Goal: Check status: Check status

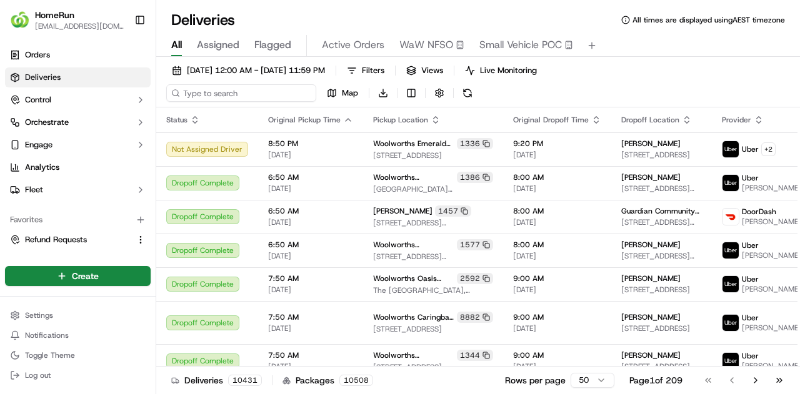
click at [202, 89] on input at bounding box center [241, 92] width 150 height 17
paste input "268806782"
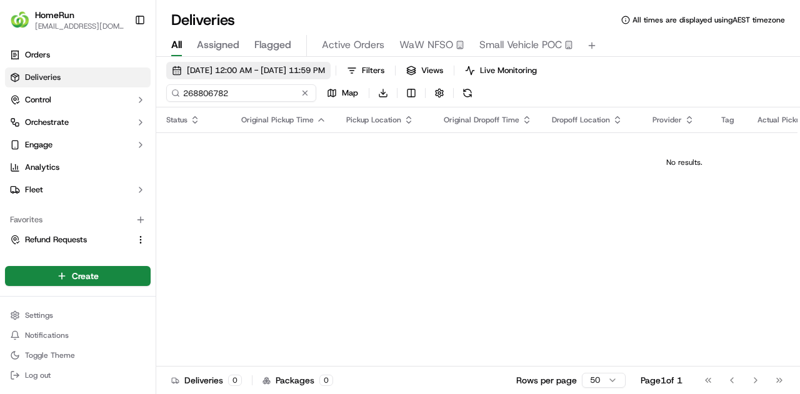
type input "268806782"
click at [270, 68] on span "17/09/2025 12:00 AM - 24/09/2025 11:59 PM" at bounding box center [256, 70] width 138 height 11
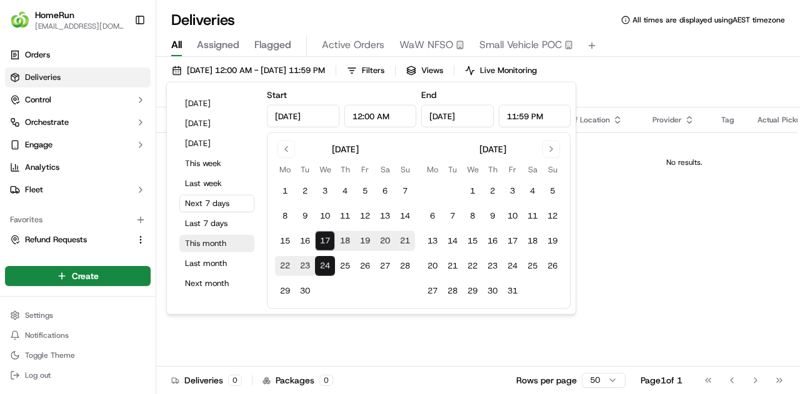
click at [224, 242] on button "This month" at bounding box center [216, 243] width 75 height 17
type input "Sep 1, 2025"
type input "Sep 30, 2025"
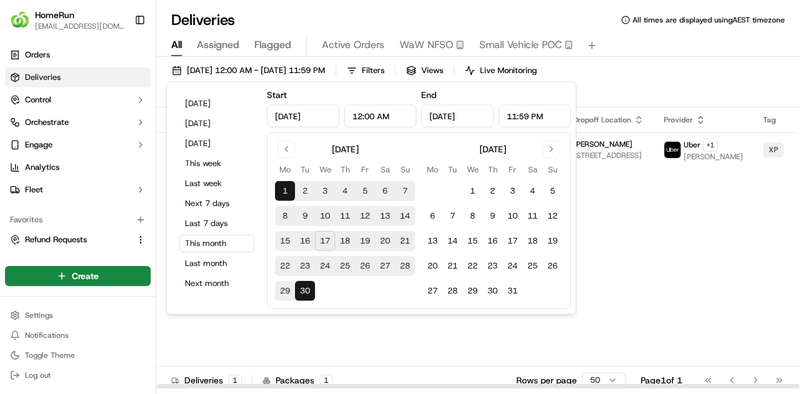
click at [698, 219] on div "Status Original Pickup Time Pickup Location Original Dropoff Time Dropoff Locat…" at bounding box center [696, 248] width 1081 height 282
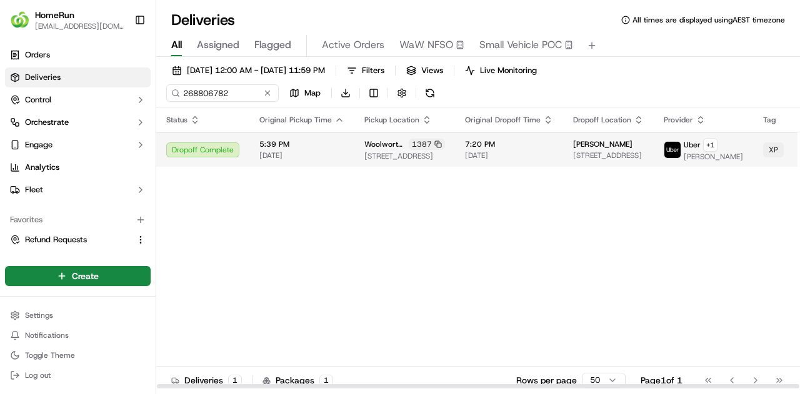
click at [469, 151] on span "[DATE]" at bounding box center [509, 156] width 88 height 10
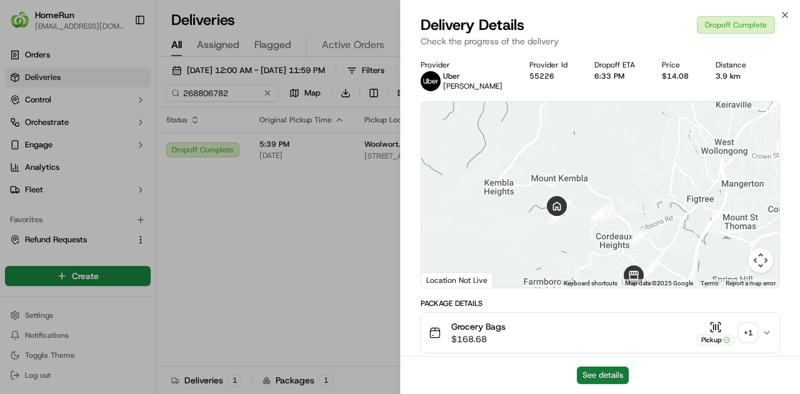
click at [602, 373] on button "See details" at bounding box center [603, 375] width 52 height 17
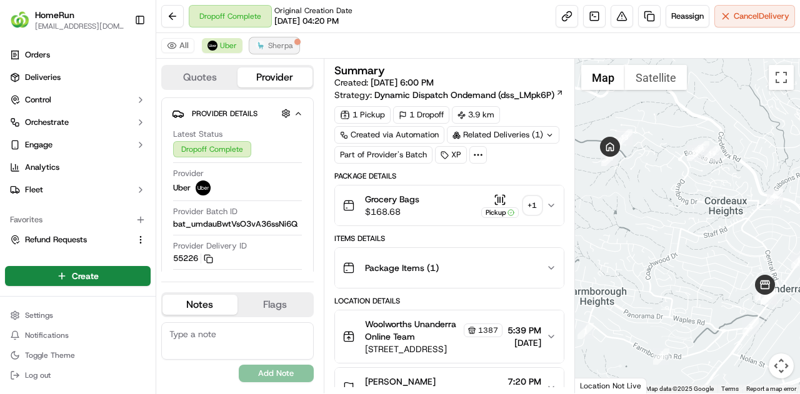
click at [268, 45] on span "Sherpa" at bounding box center [280, 46] width 25 height 10
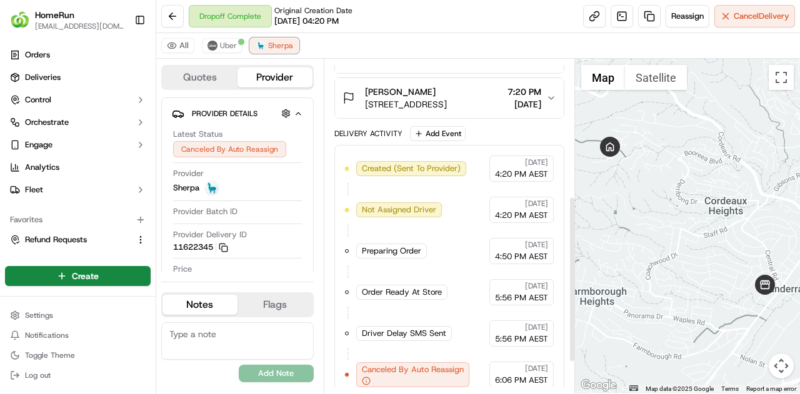
scroll to position [273, 0]
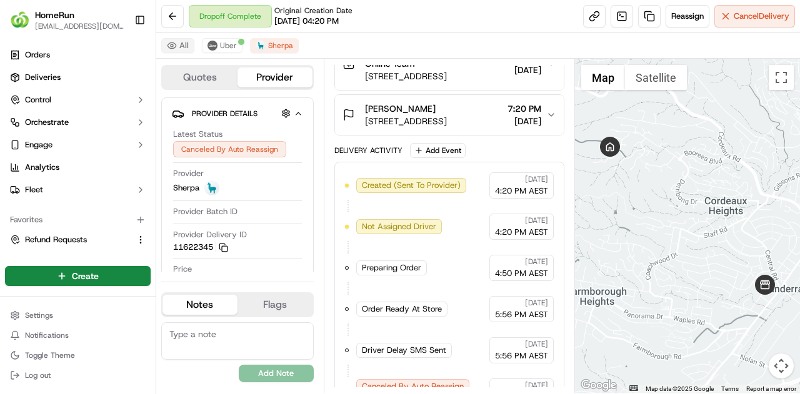
click at [177, 47] on button "All" at bounding box center [177, 45] width 33 height 15
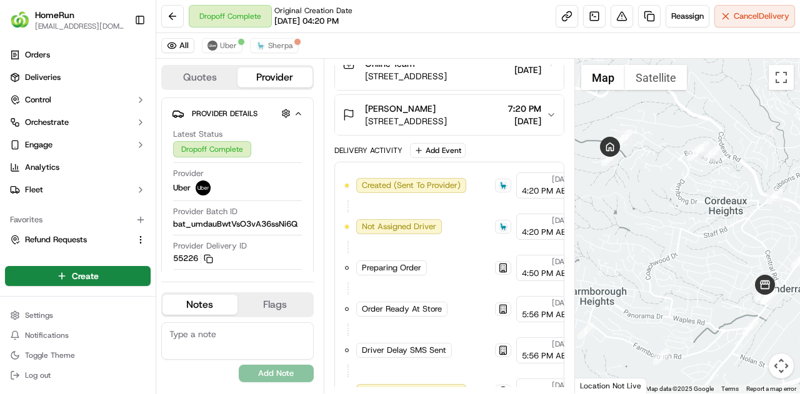
click at [184, 72] on button "Quotes" at bounding box center [199, 77] width 75 height 20
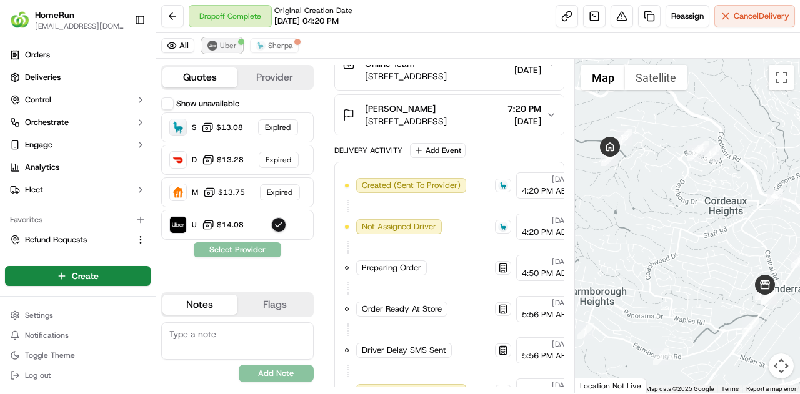
click at [228, 42] on span "Uber" at bounding box center [228, 46] width 17 height 10
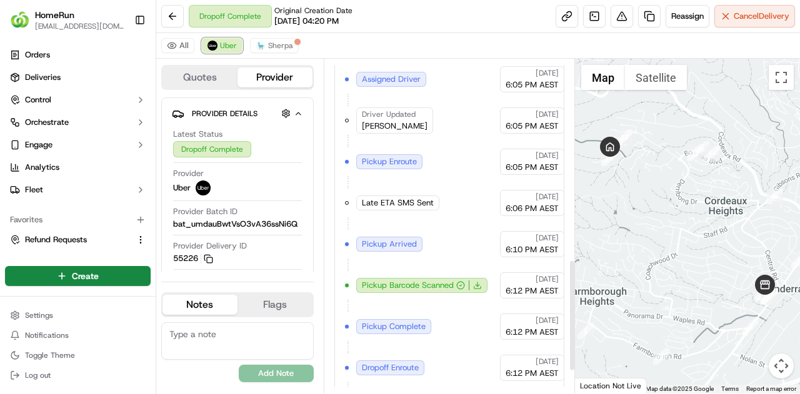
scroll to position [662, 0]
